Goal: Navigation & Orientation: Find specific page/section

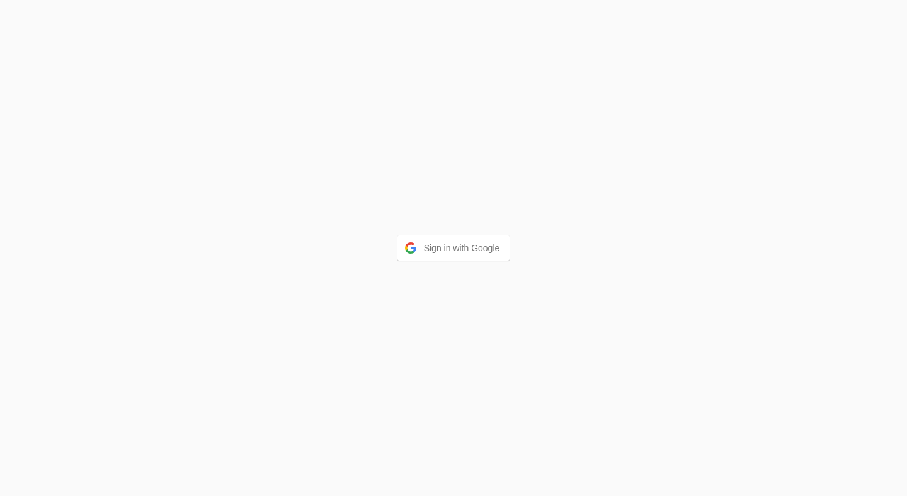
click at [455, 254] on button "Sign in with Google" at bounding box center [454, 248] width 113 height 25
